Goal: Task Accomplishment & Management: Use online tool/utility

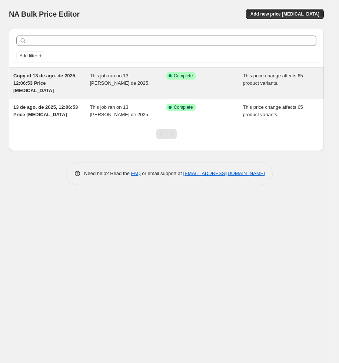
click at [219, 81] on div "Success Complete Complete" at bounding box center [204, 83] width 77 height 22
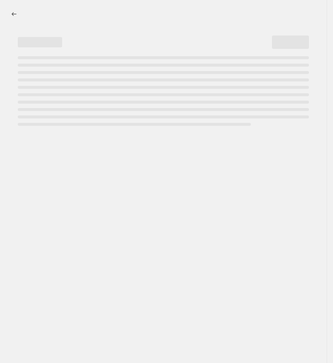
select select "pcap"
select select "no_change"
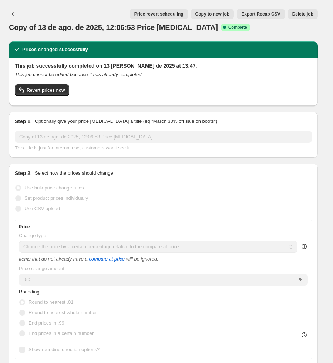
click at [220, 15] on span "Copy to new job" at bounding box center [212, 14] width 34 height 6
select select "pcap"
select select "no_change"
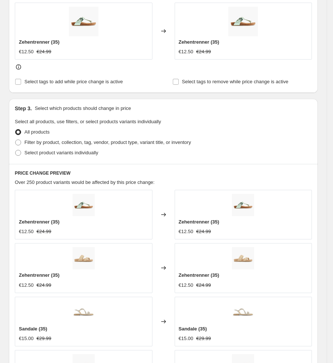
scroll to position [576, 0]
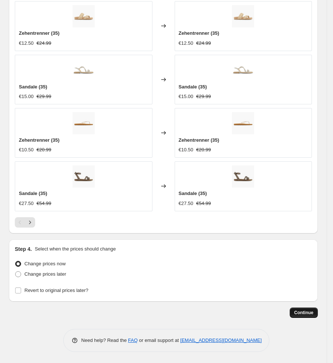
click at [313, 312] on span "Continue" at bounding box center [303, 313] width 19 height 6
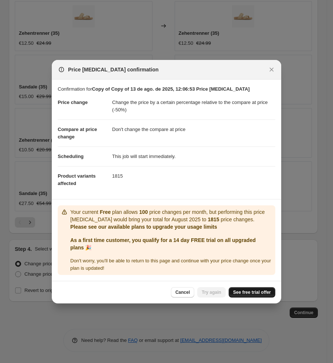
click at [259, 295] on span "See free trial offer" at bounding box center [252, 292] width 38 height 6
